Goal: Navigation & Orientation: Find specific page/section

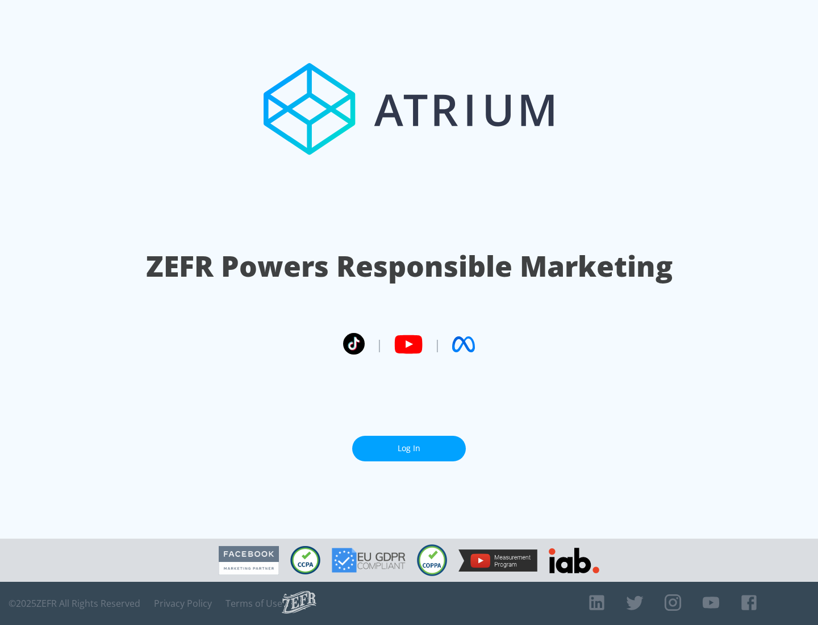
click at [409, 448] on link "Log In" at bounding box center [409, 449] width 114 height 26
